Goal: Complete application form: Complete application form

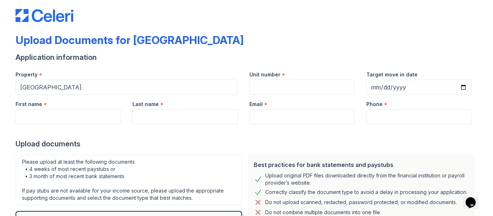
scroll to position [9, 0]
click at [463, 86] on input "Target move in date" at bounding box center [418, 86] width 105 height 15
type input "[DATE]"
click at [400, 117] on input "Phone" at bounding box center [418, 116] width 105 height 15
type input "5713304490"
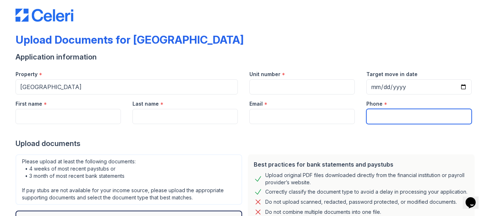
type input "Lawon"
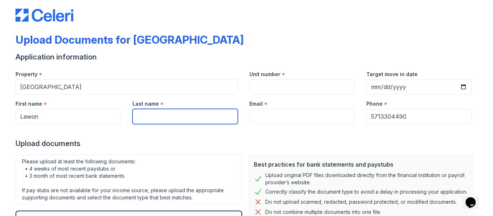
type input "[PERSON_NAME]"
type input "[EMAIL_ADDRESS][DOMAIN_NAME]"
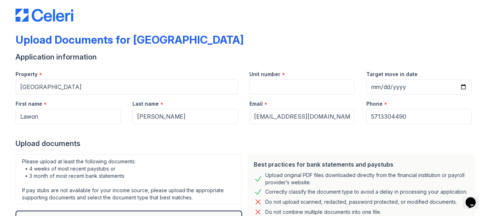
click at [343, 49] on div "Upload Documents for [GEOGRAPHIC_DATA]" at bounding box center [247, 42] width 462 height 19
click at [286, 87] on input "Unit number" at bounding box center [301, 86] width 105 height 15
click at [291, 64] on form "Application information Property * Kensington Crossing Unit number * m-101 Targ…" at bounding box center [247, 175] width 462 height 247
click at [262, 87] on input "m-101" at bounding box center [301, 86] width 105 height 15
click at [304, 39] on div "Upload Documents for [GEOGRAPHIC_DATA]" at bounding box center [247, 42] width 462 height 19
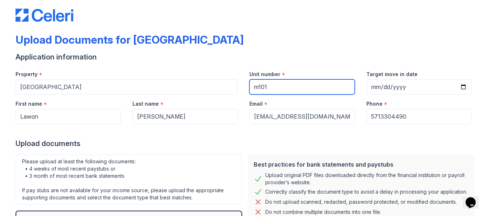
click at [259, 88] on input "m101" at bounding box center [301, 86] width 105 height 15
type input "M101"
click at [229, 141] on div "Upload documents" at bounding box center [247, 143] width 462 height 10
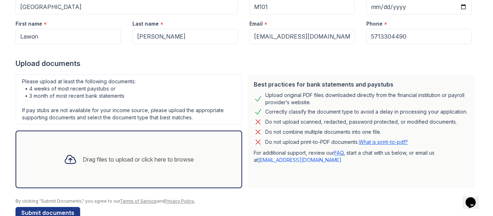
scroll to position [106, 0]
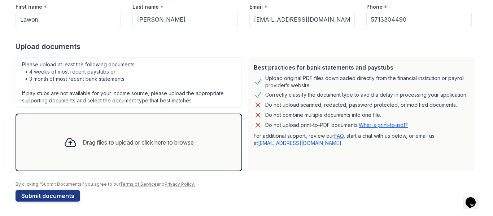
click at [113, 143] on div "Drag files to upload or click here to browse" at bounding box center [138, 142] width 111 height 9
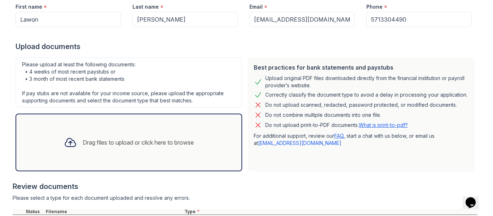
scroll to position [173, 0]
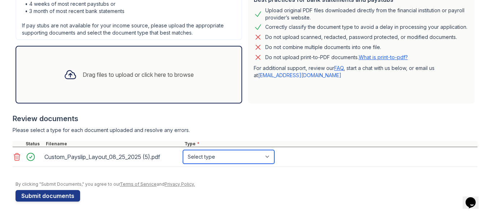
click at [267, 155] on select "Select type Paystub Bank Statement Offer Letter Tax Documents Benefit Award Let…" at bounding box center [228, 157] width 91 height 14
select select "paystub"
click at [183, 150] on select "Select type Paystub Bank Statement Offer Letter Tax Documents Benefit Award Let…" at bounding box center [228, 157] width 91 height 14
click at [291, 131] on div "Please select a type for each document uploaded and resolve any errors." at bounding box center [245, 130] width 464 height 7
click at [139, 74] on div "Drag files to upload or click here to browse" at bounding box center [138, 74] width 111 height 9
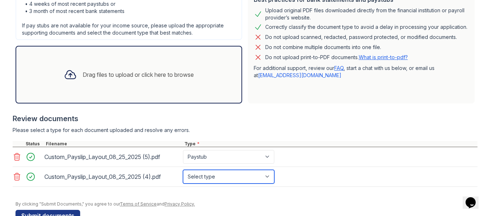
click at [270, 179] on select "Select type Paystub Bank Statement Offer Letter Tax Documents Benefit Award Let…" at bounding box center [228, 177] width 91 height 14
select select "paystub"
click at [183, 170] on select "Select type Paystub Bank Statement Offer Letter Tax Documents Benefit Award Let…" at bounding box center [228, 177] width 91 height 14
click at [326, 162] on div "Custom_Payslip_Layout_08_25_2025 (5).pdf Select type Paystub Bank Statement Off…" at bounding box center [245, 157] width 464 height 20
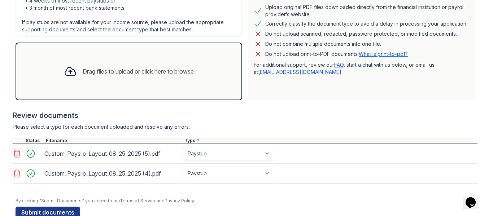
scroll to position [193, 0]
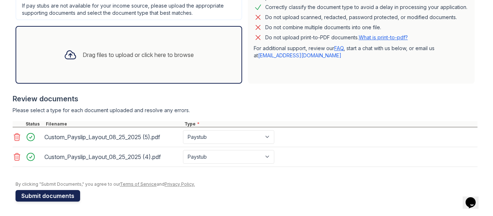
click at [54, 194] on button "Submit documents" at bounding box center [48, 196] width 65 height 12
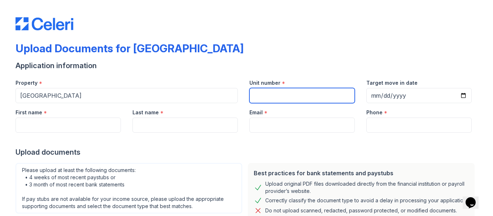
click at [261, 96] on input "Unit number" at bounding box center [301, 95] width 105 height 15
type input "M101"
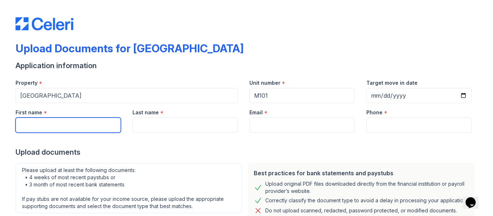
click at [26, 131] on input "First name" at bounding box center [68, 125] width 105 height 15
type input "Lawon"
type input "[PERSON_NAME]"
type input "[EMAIL_ADDRESS][DOMAIN_NAME]"
type input "5713304490"
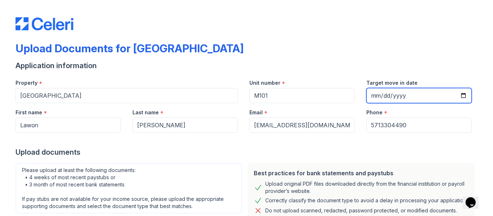
click at [463, 94] on input "Target move in date" at bounding box center [418, 95] width 105 height 15
type input "[DATE]"
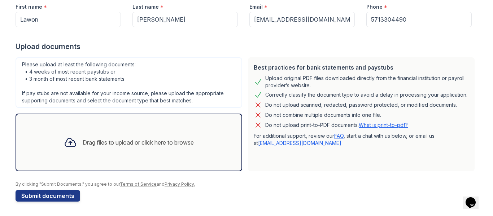
click at [83, 144] on div "Drag files to upload or click here to browse" at bounding box center [138, 142] width 111 height 9
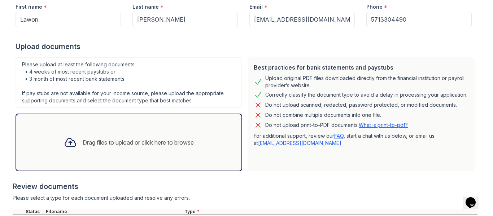
scroll to position [193, 0]
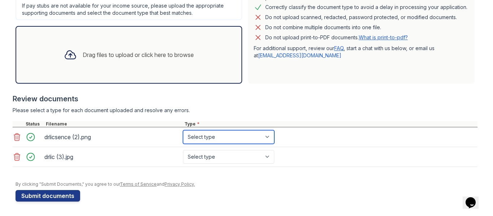
click at [271, 137] on select "Select type Paystub Bank Statement Offer Letter Tax Documents Benefit Award Let…" at bounding box center [228, 137] width 91 height 14
select select "other"
click at [183, 130] on select "Select type Paystub Bank Statement Offer Letter Tax Documents Benefit Award Let…" at bounding box center [228, 137] width 91 height 14
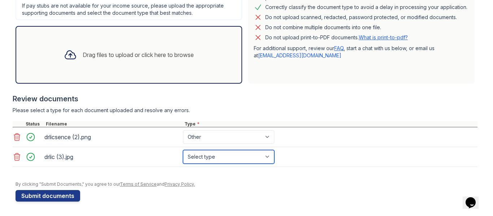
click at [270, 156] on select "Select type Paystub Bank Statement Offer Letter Tax Documents Benefit Award Let…" at bounding box center [228, 157] width 91 height 14
select select "other"
click at [183, 150] on select "Select type Paystub Bank Statement Offer Letter Tax Documents Benefit Award Let…" at bounding box center [228, 157] width 91 height 14
click at [448, 167] on div at bounding box center [245, 170] width 464 height 7
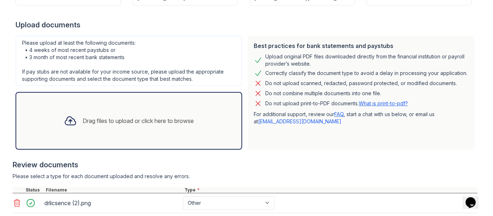
scroll to position [129, 0]
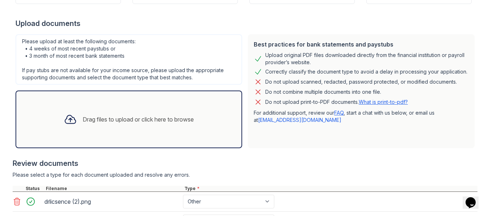
click at [476, 204] on button "Opens Chat This icon Opens the chat window." at bounding box center [470, 203] width 16 height 12
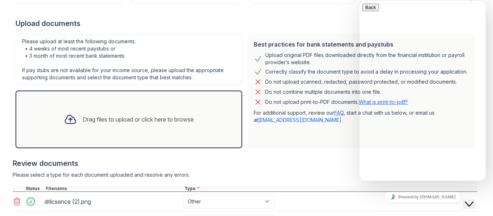
type input "[PERSON_NAME]"
type input "[EMAIL_ADDRESS][DOMAIN_NAME]"
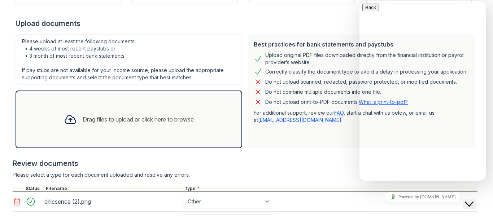
type textarea "where do I submit my drivers licsense"
click at [365, 10] on icon "button" at bounding box center [365, 7] width 0 height 5
click at [291, 127] on div "Best practices for bank statements and paystubs Upload original PDF files downl…" at bounding box center [361, 91] width 226 height 114
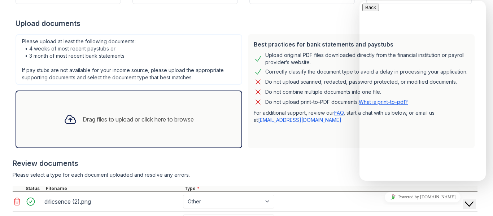
click at [296, 156] on div at bounding box center [245, 154] width 464 height 7
click at [471, 200] on icon "Close Chat This icon closes the chat window." at bounding box center [468, 204] width 9 height 9
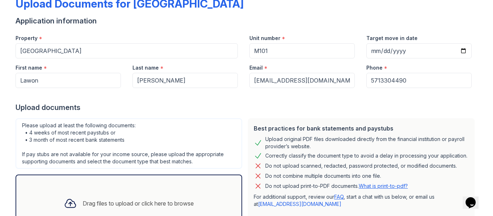
scroll to position [0, 0]
